Goal: Information Seeking & Learning: Learn about a topic

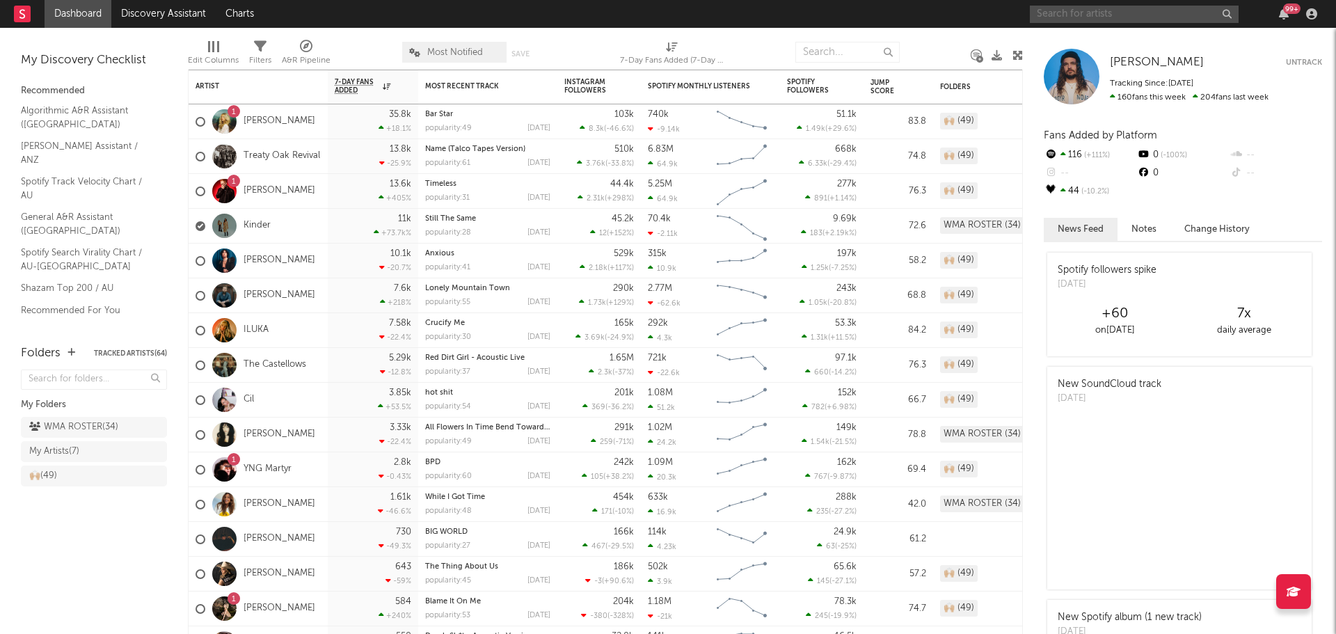
click at [1098, 22] on input "text" at bounding box center [1134, 14] width 209 height 17
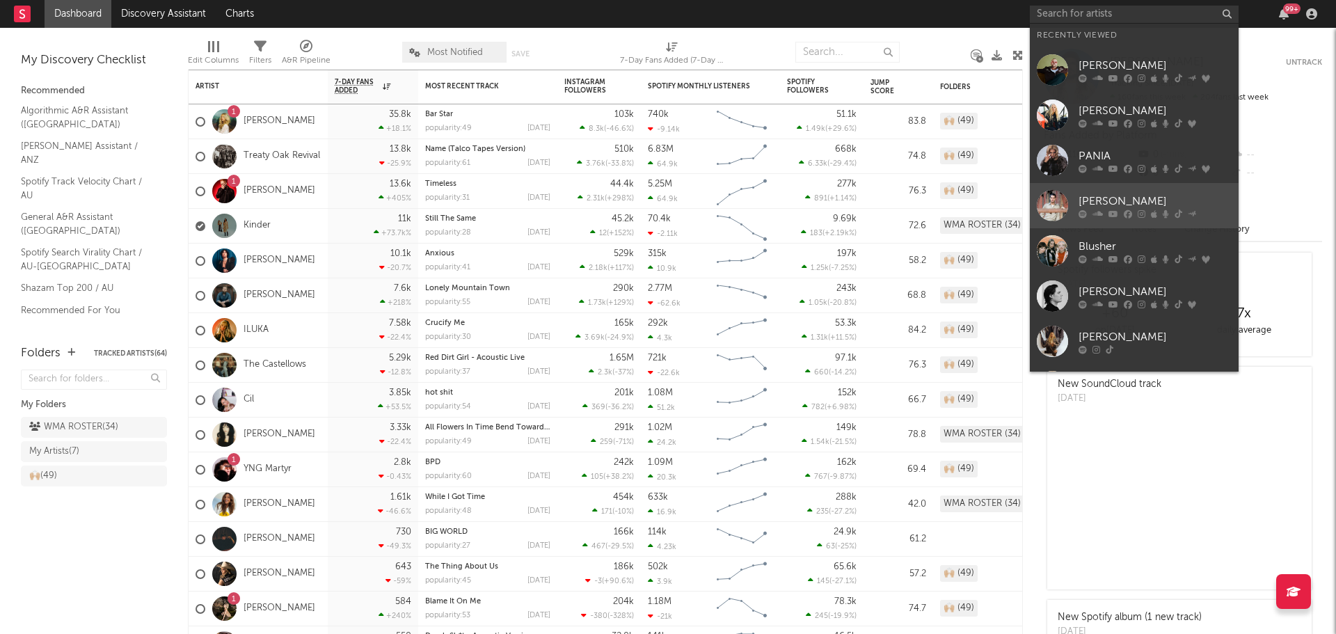
click at [1047, 209] on div at bounding box center [1051, 205] width 31 height 31
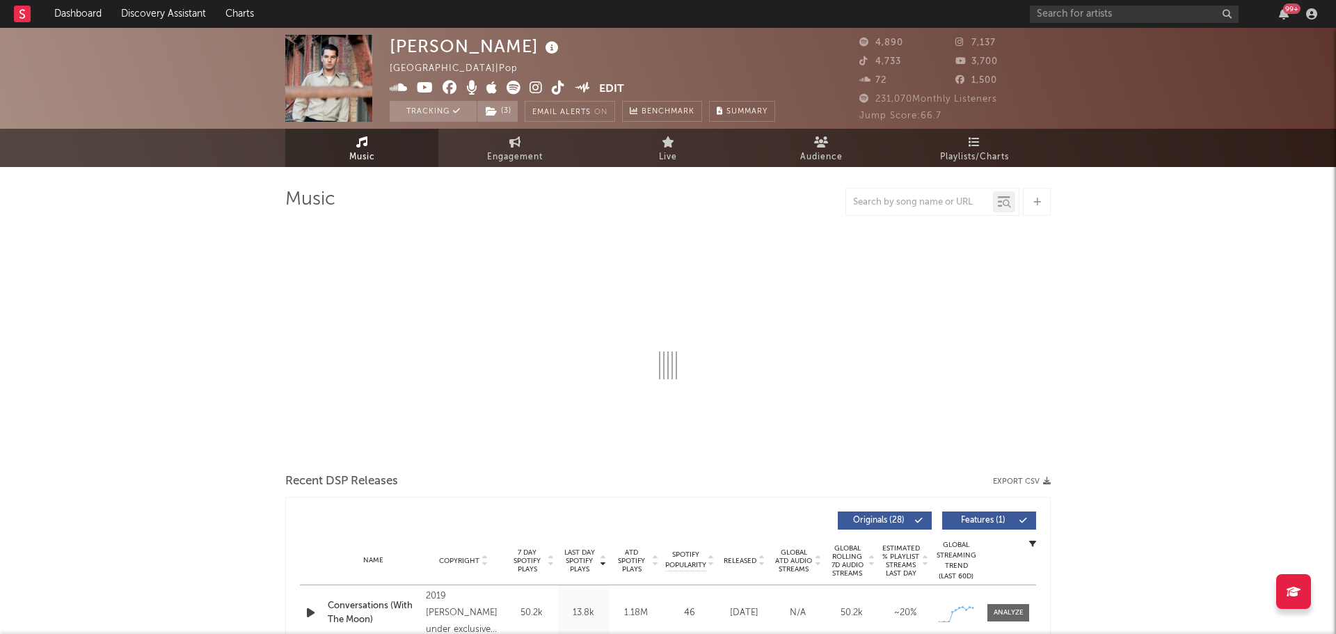
select select "6m"
